Goal: Find specific page/section

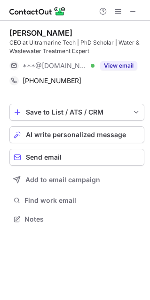
scroll to position [212, 150]
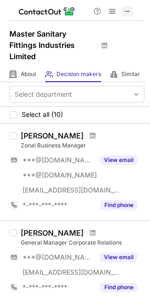
click at [126, 10] on span at bounding box center [126, 10] width 7 height 7
